Goal: Information Seeking & Learning: Learn about a topic

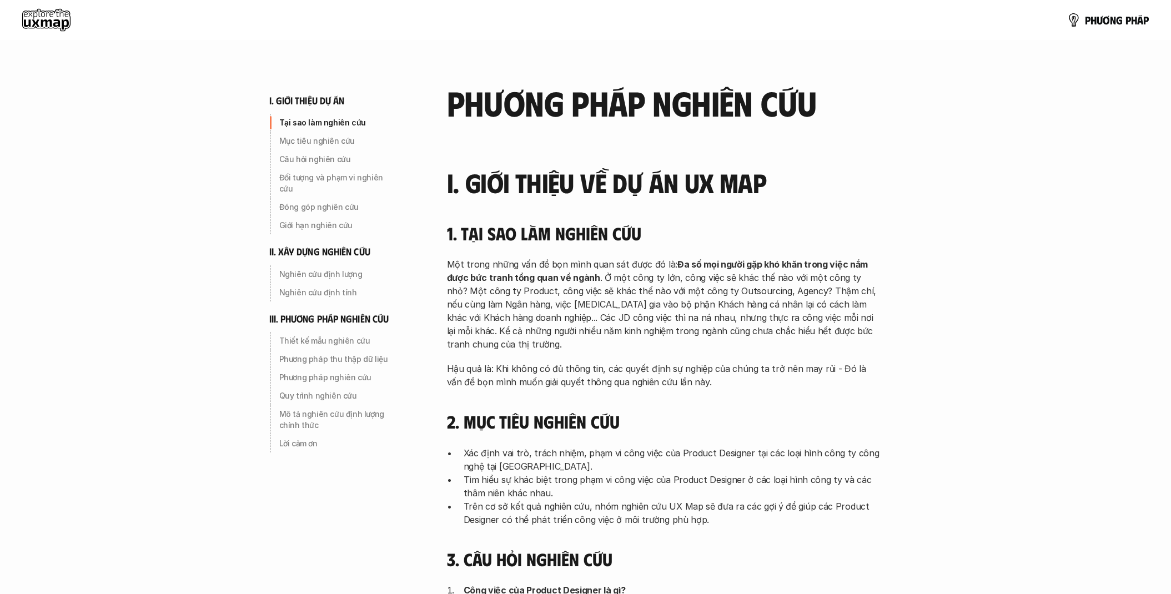
click at [49, 21] on use at bounding box center [46, 20] width 48 height 22
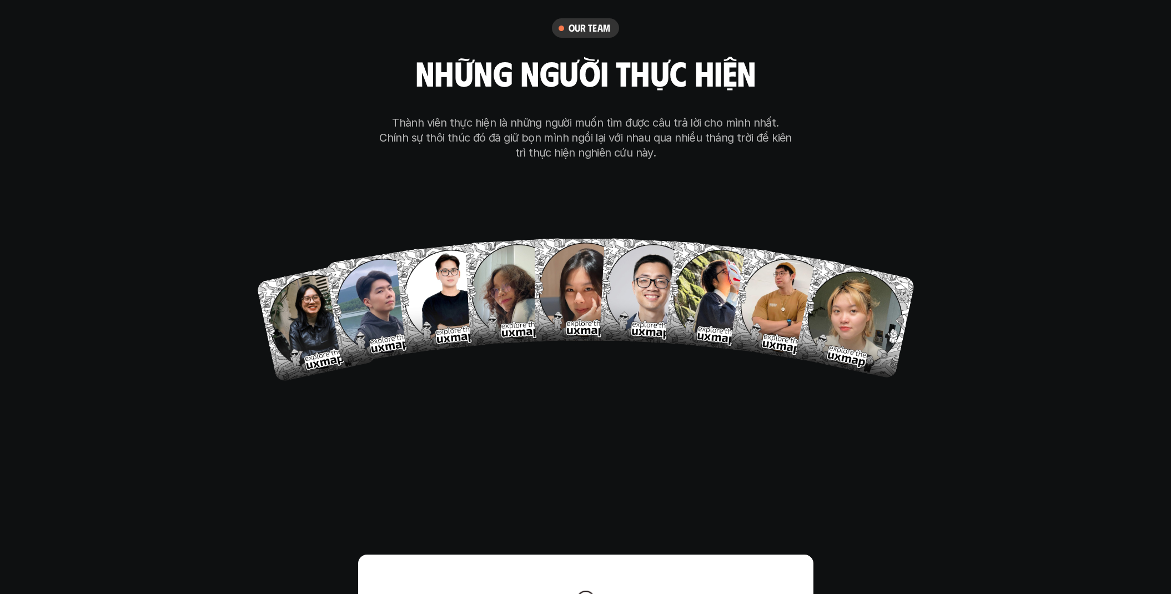
scroll to position [6726, 0]
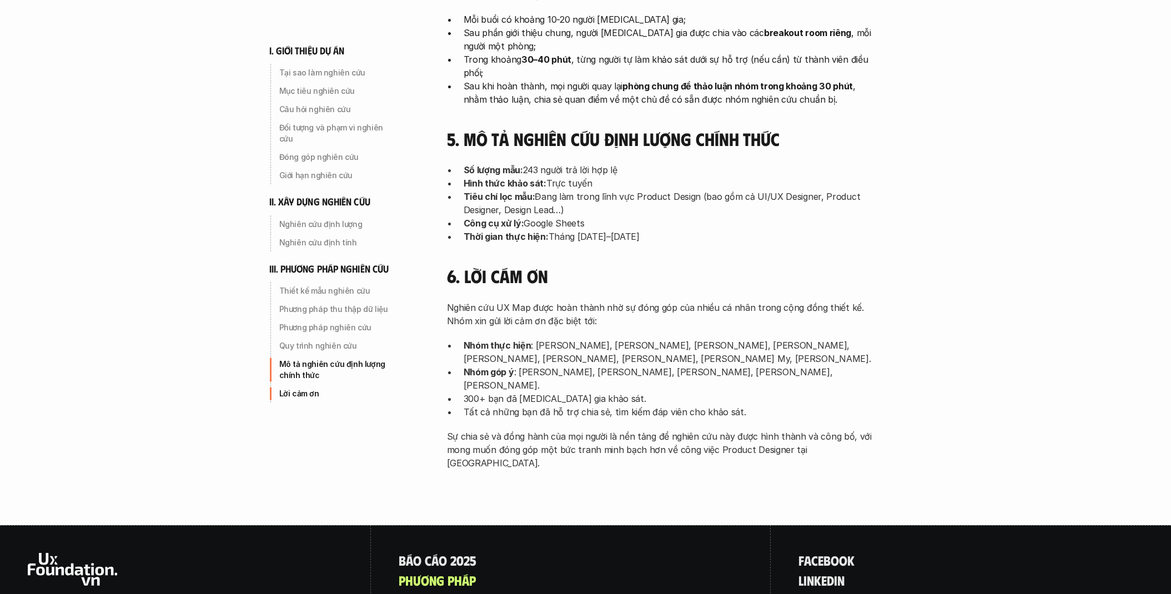
scroll to position [3464, 0]
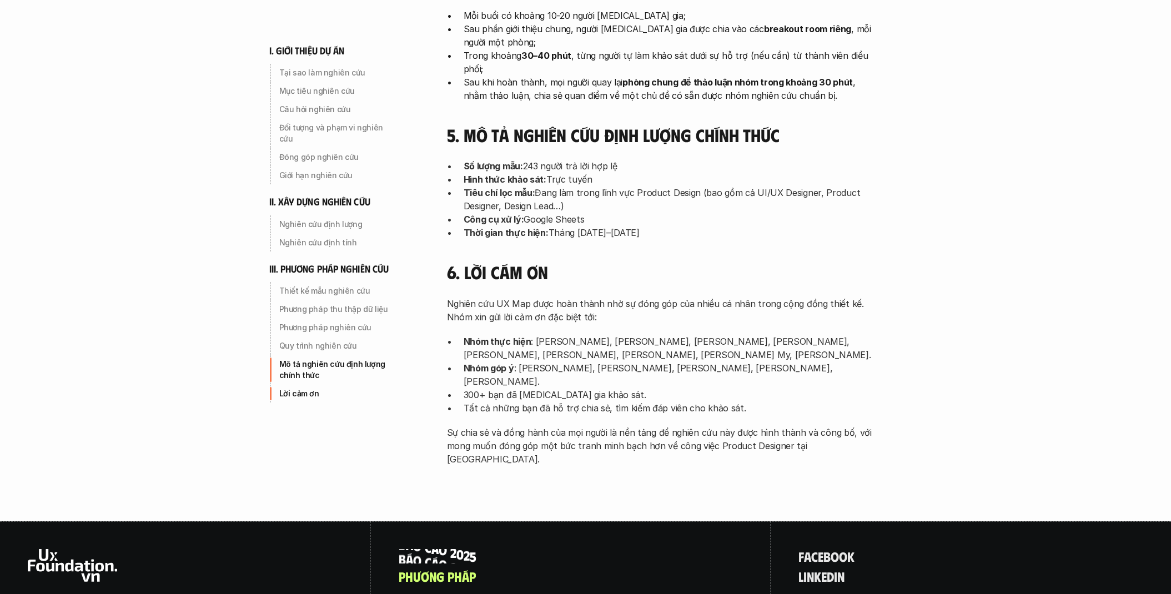
click at [460, 549] on p "B á o c á o 2 0 2 5" at bounding box center [438, 556] width 78 height 14
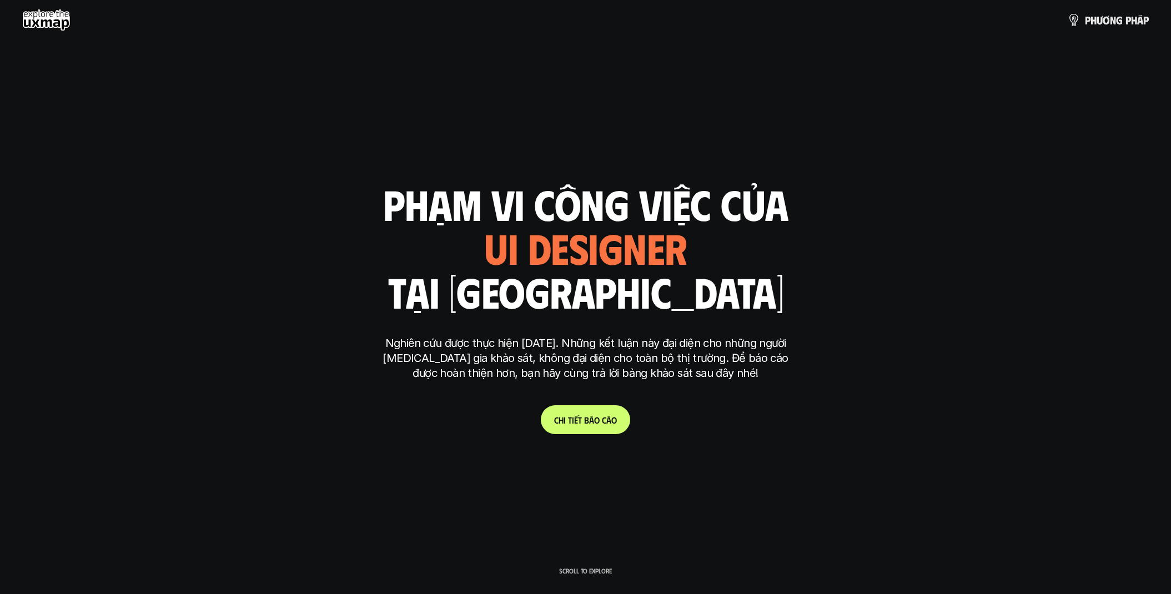
click at [589, 418] on span "á" at bounding box center [591, 420] width 5 height 11
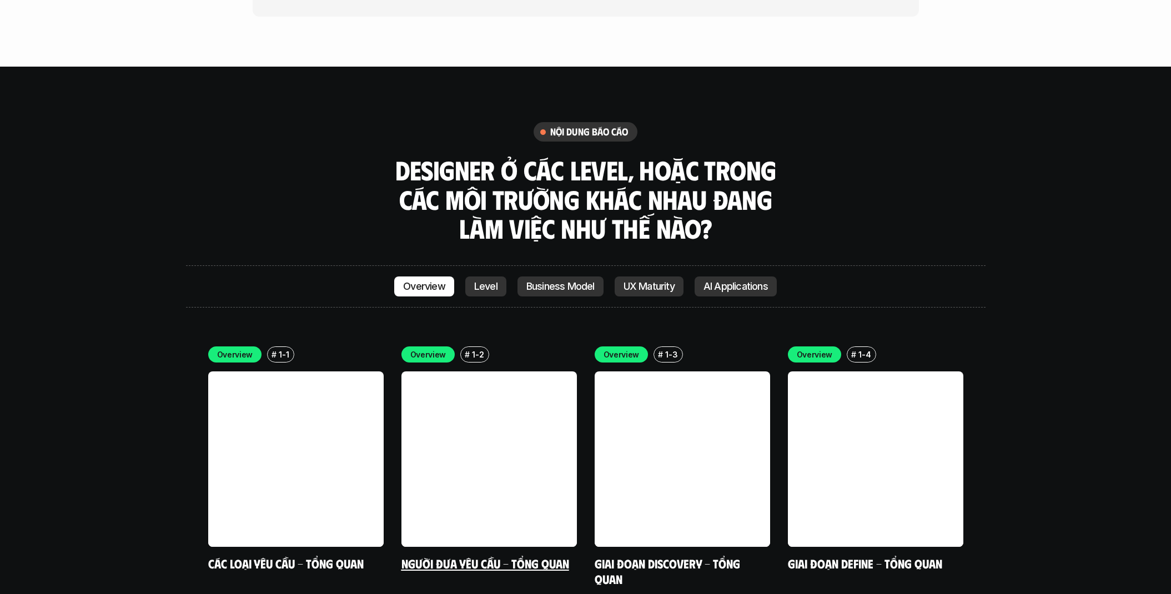
scroll to position [3104, 0]
drag, startPoint x: 436, startPoint y: 288, endPoint x: 468, endPoint y: 285, distance: 32.3
click at [436, 349] on p "Overview" at bounding box center [428, 355] width 36 height 12
click at [472, 349] on p "1-2" at bounding box center [478, 355] width 12 height 12
click at [440, 349] on p "Overview" at bounding box center [428, 355] width 36 height 12
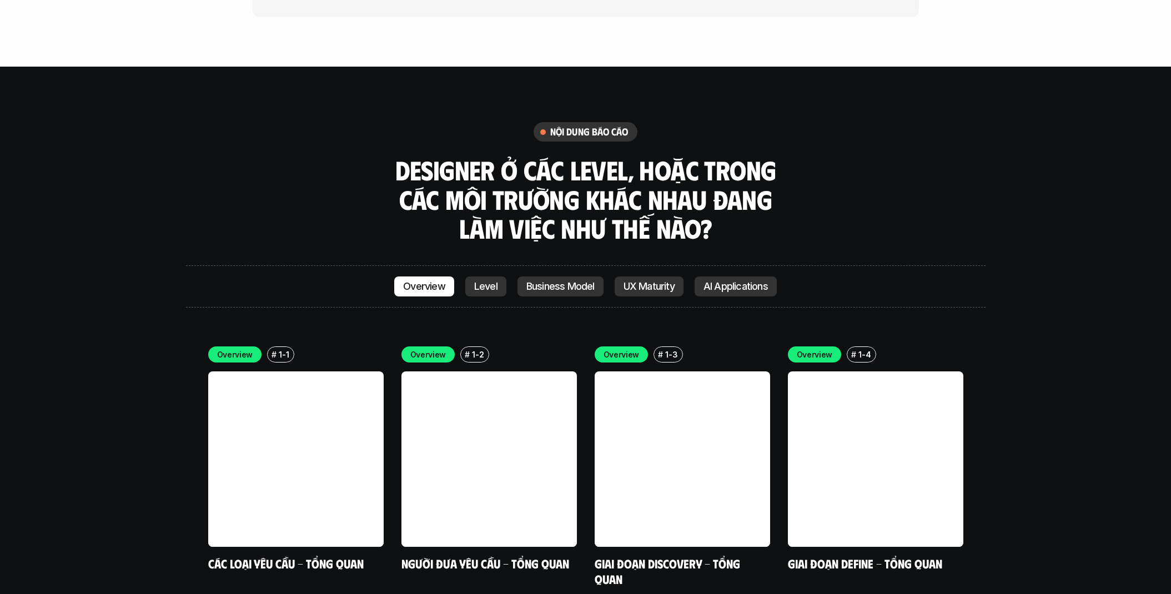
click at [485, 281] on p "Level" at bounding box center [485, 286] width 23 height 11
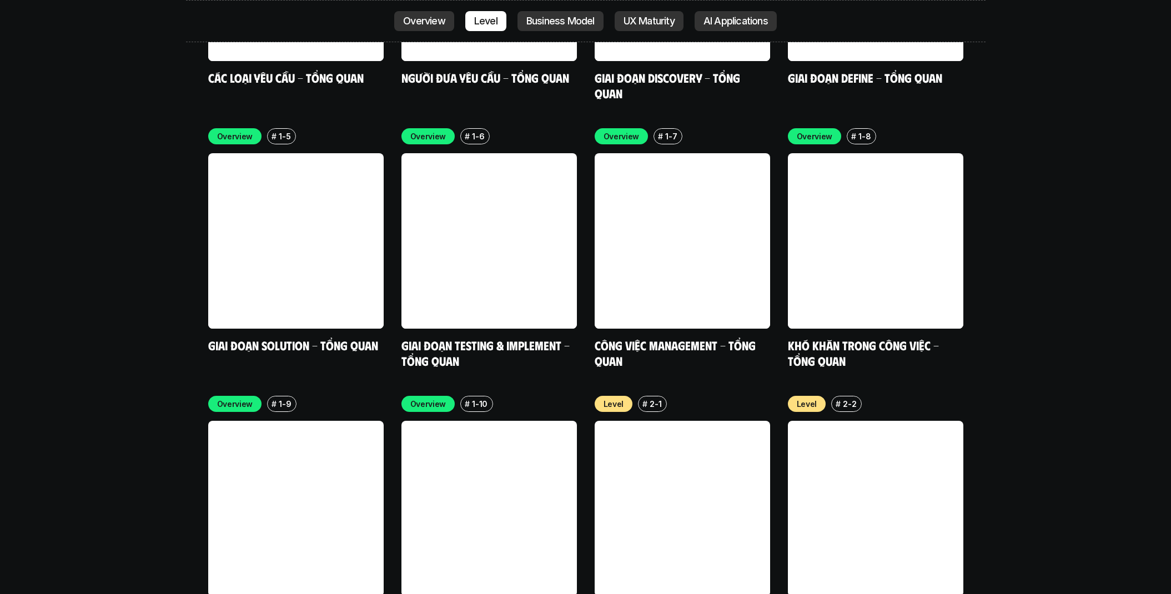
click at [426, 16] on p "Overview" at bounding box center [424, 21] width 42 height 11
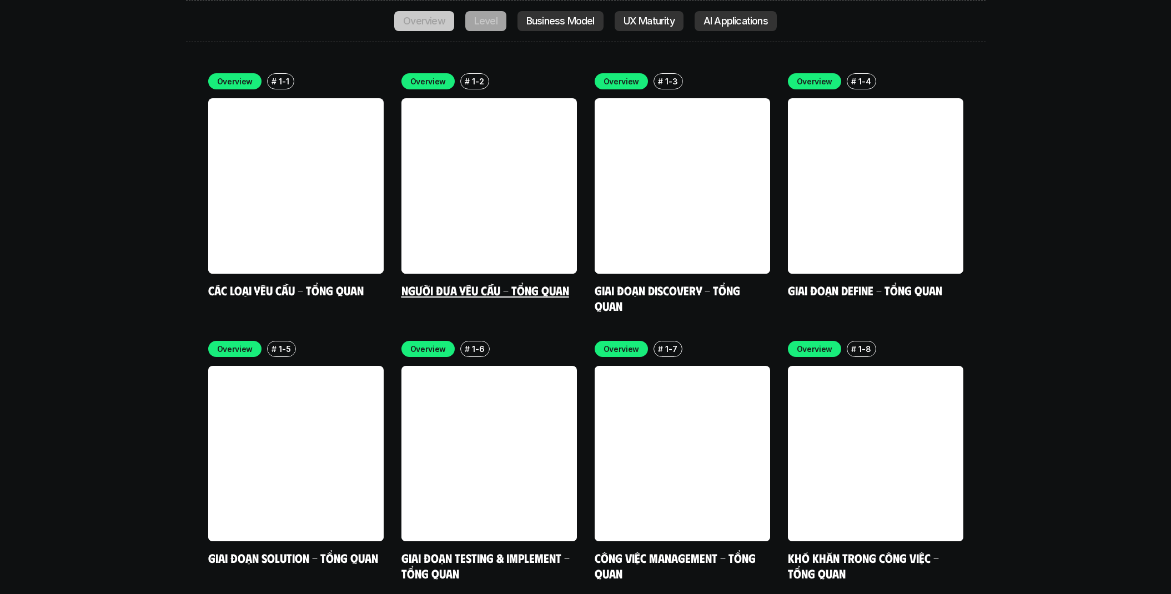
scroll to position [3319, 0]
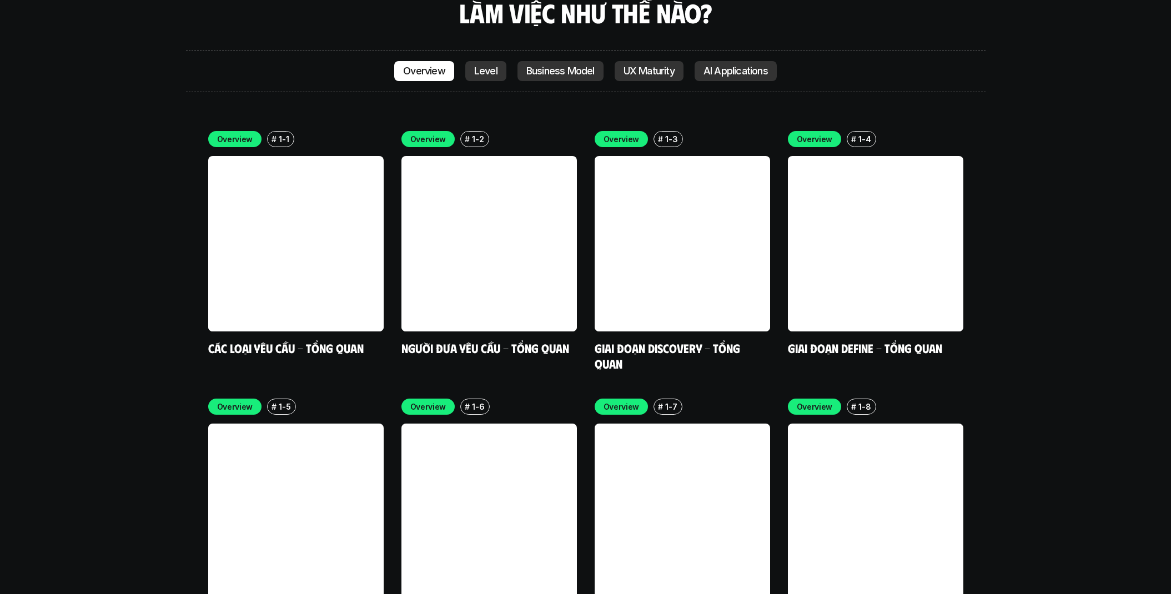
click at [532, 66] on p "Business Model" at bounding box center [560, 71] width 68 height 11
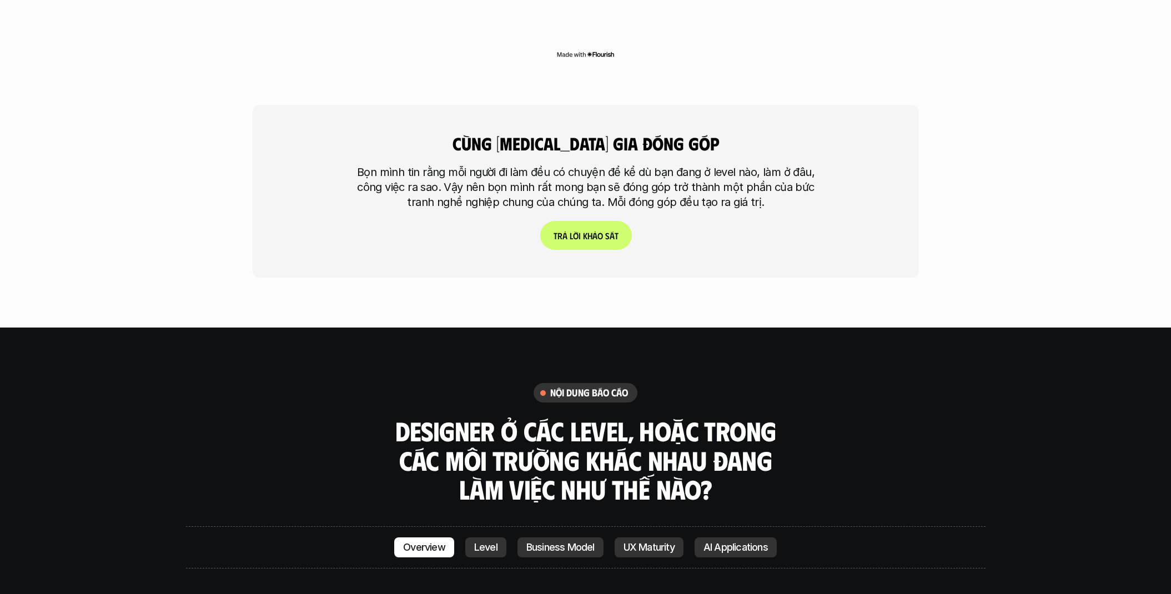
scroll to position [2841, 0]
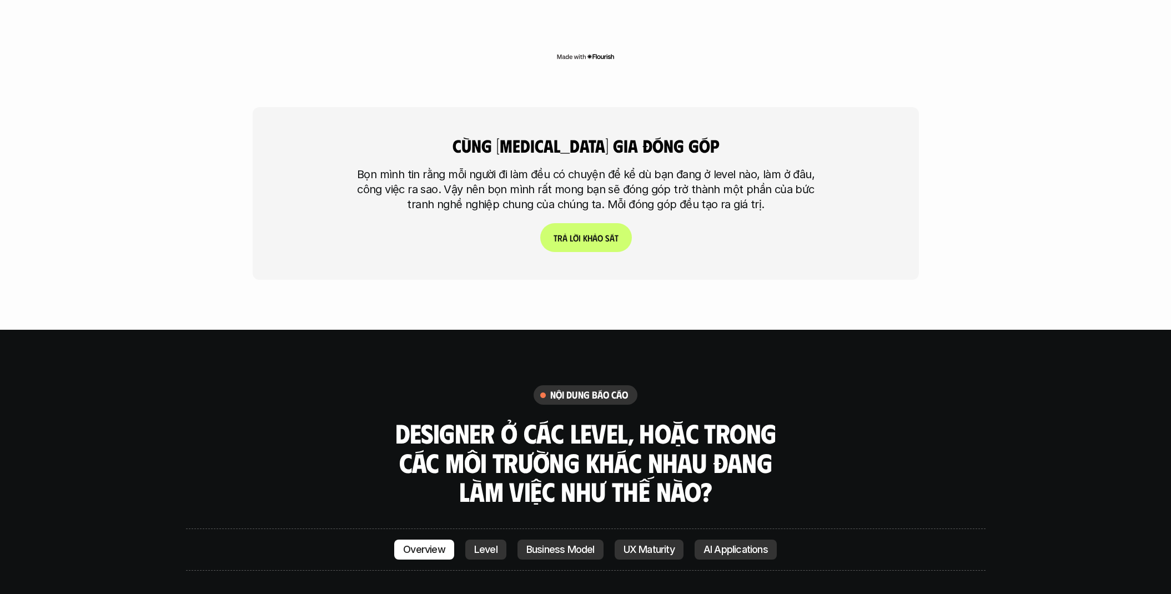
click at [723, 544] on p "AI Applications" at bounding box center [735, 549] width 64 height 11
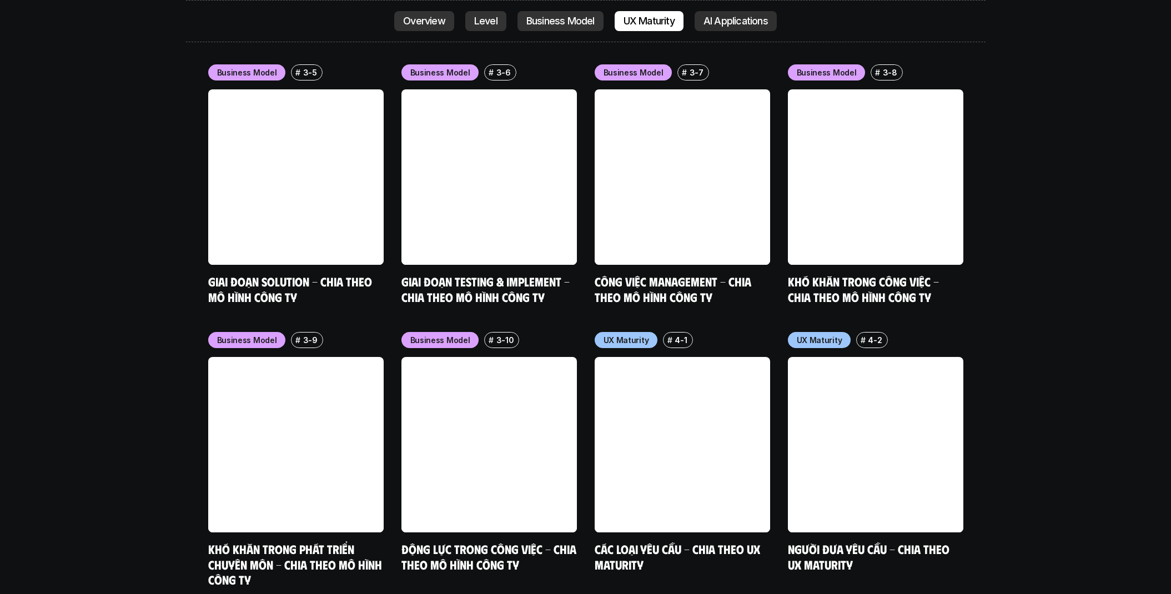
scroll to position [4364, 0]
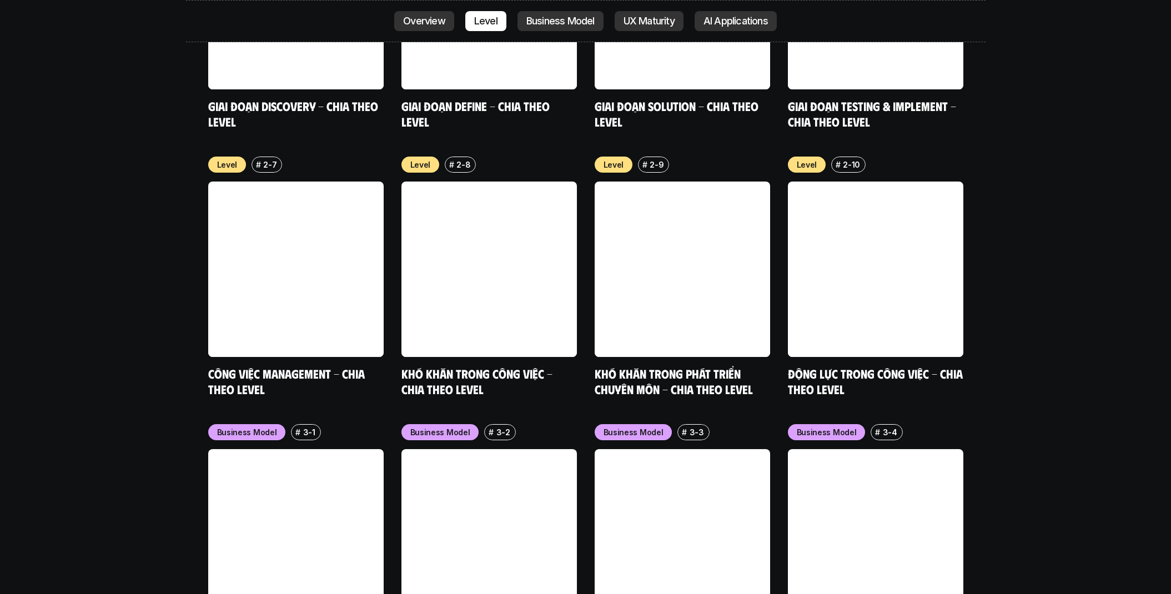
scroll to position [4665, 0]
